Goal: Use online tool/utility: Utilize a website feature to perform a specific function

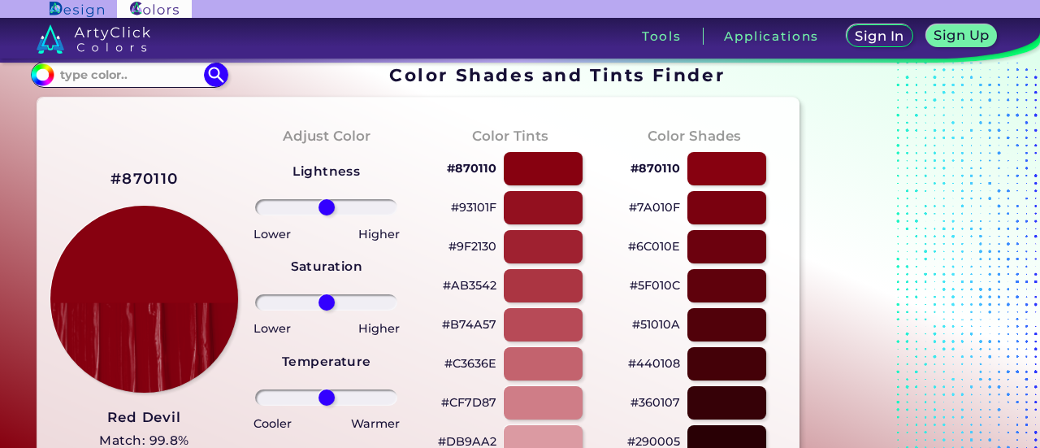
scroll to position [10, 0]
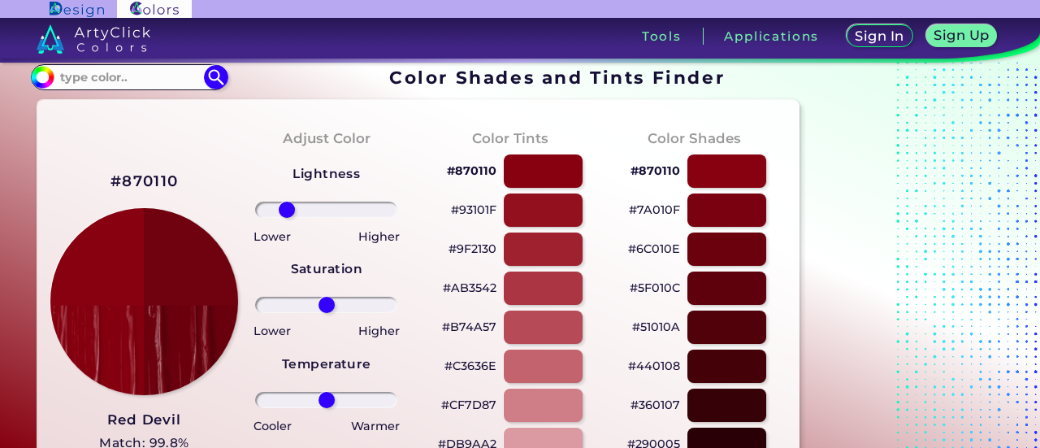
drag, startPoint x: 325, startPoint y: 208, endPoint x: 287, endPoint y: 222, distance: 40.6
type input "-63"
click at [287, 218] on input "range" at bounding box center [326, 209] width 142 height 16
drag, startPoint x: 328, startPoint y: 306, endPoint x: 418, endPoint y: 311, distance: 90.3
type input "100"
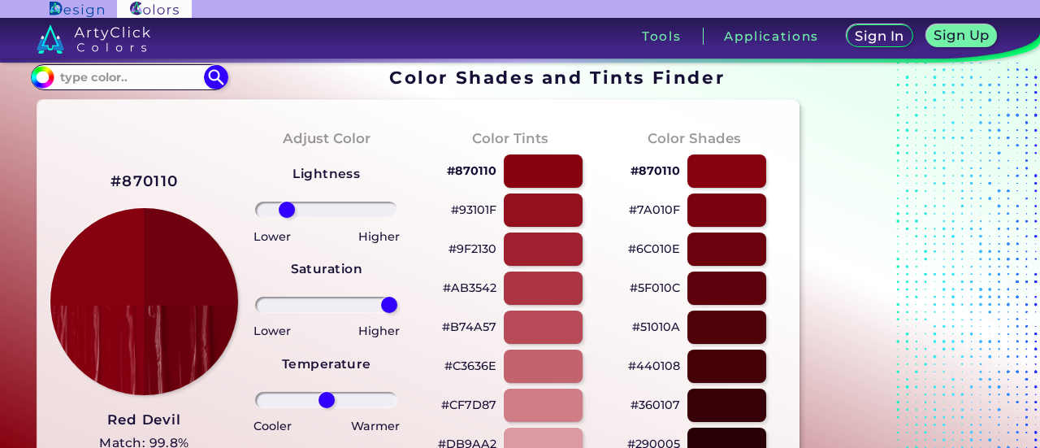
click at [397, 311] on input "range" at bounding box center [326, 305] width 142 height 16
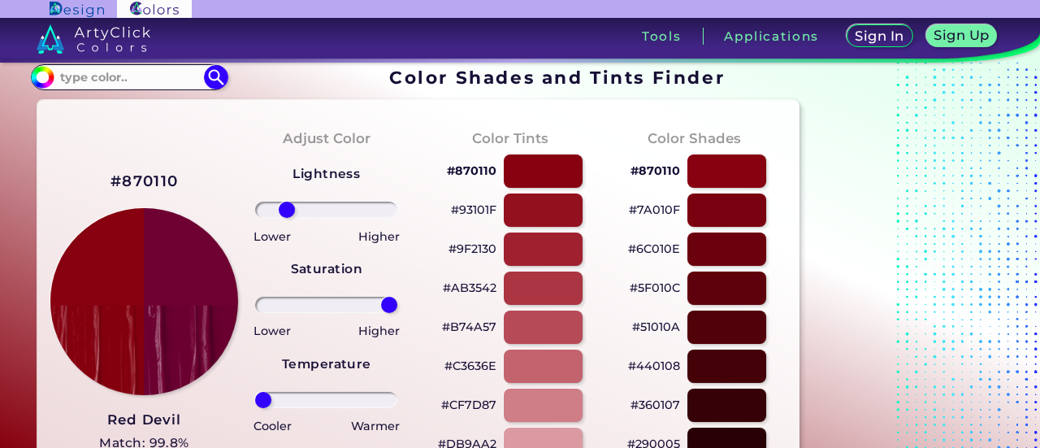
drag, startPoint x: 327, startPoint y: 399, endPoint x: 215, endPoint y: 422, distance: 113.8
type input "-100"
click at [255, 408] on input "range" at bounding box center [326, 400] width 142 height 16
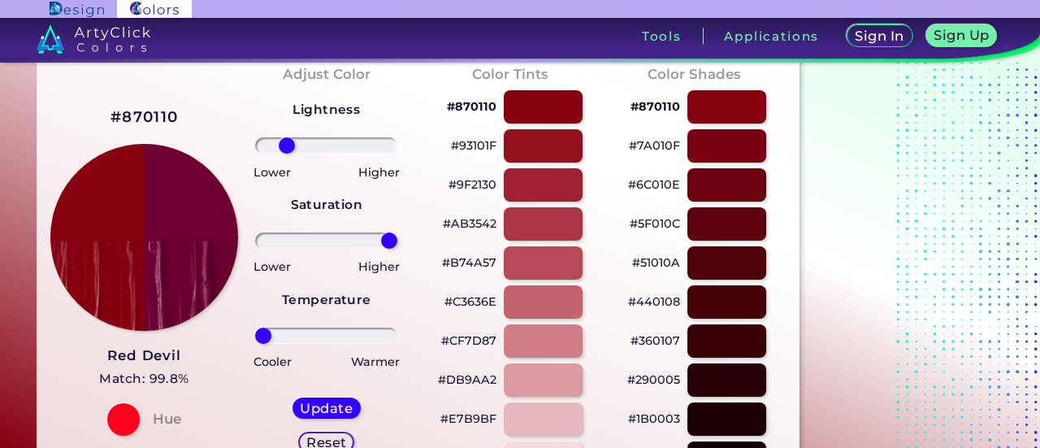
scroll to position [71, 0]
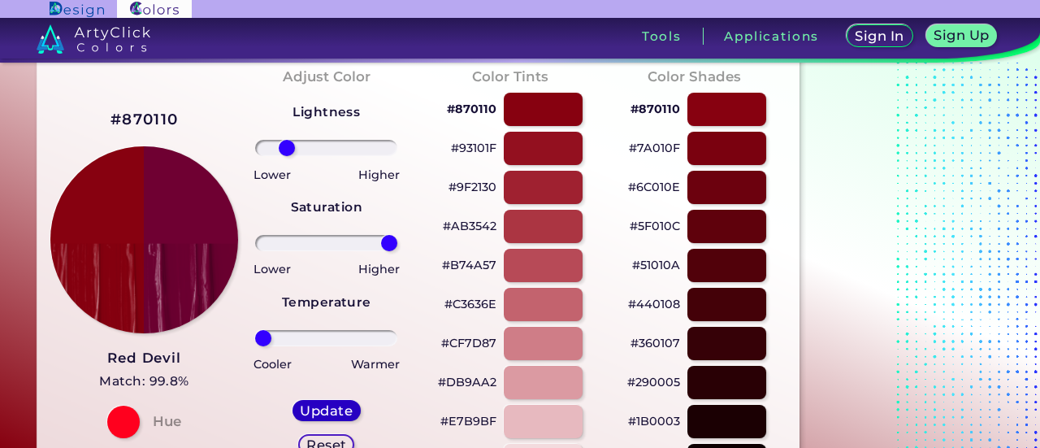
click at [323, 410] on h5 "Update" at bounding box center [327, 410] width 48 height 12
type input "#6f0032"
type input "0"
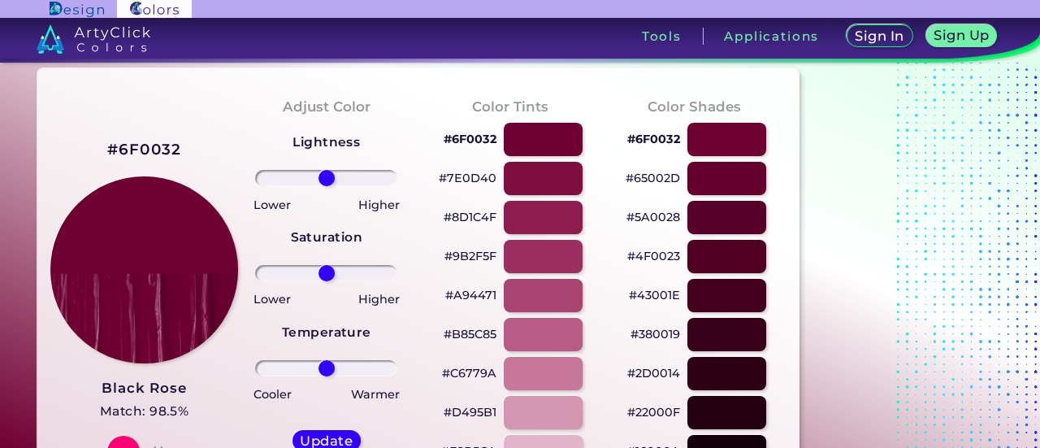
scroll to position [35, 0]
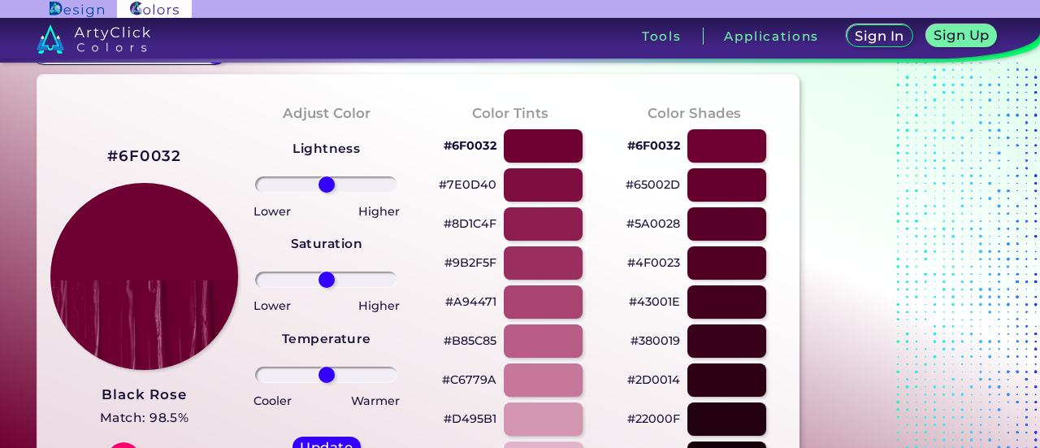
click at [151, 150] on h2 "#6F0032" at bounding box center [144, 155] width 75 height 21
click at [151, 150] on h2 "#6F0032 copied" at bounding box center [144, 155] width 75 height 21
copy h2 "#"
click at [151, 150] on h2 "#6F0032 copied copied" at bounding box center [144, 155] width 75 height 21
